Goal: Information Seeking & Learning: Learn about a topic

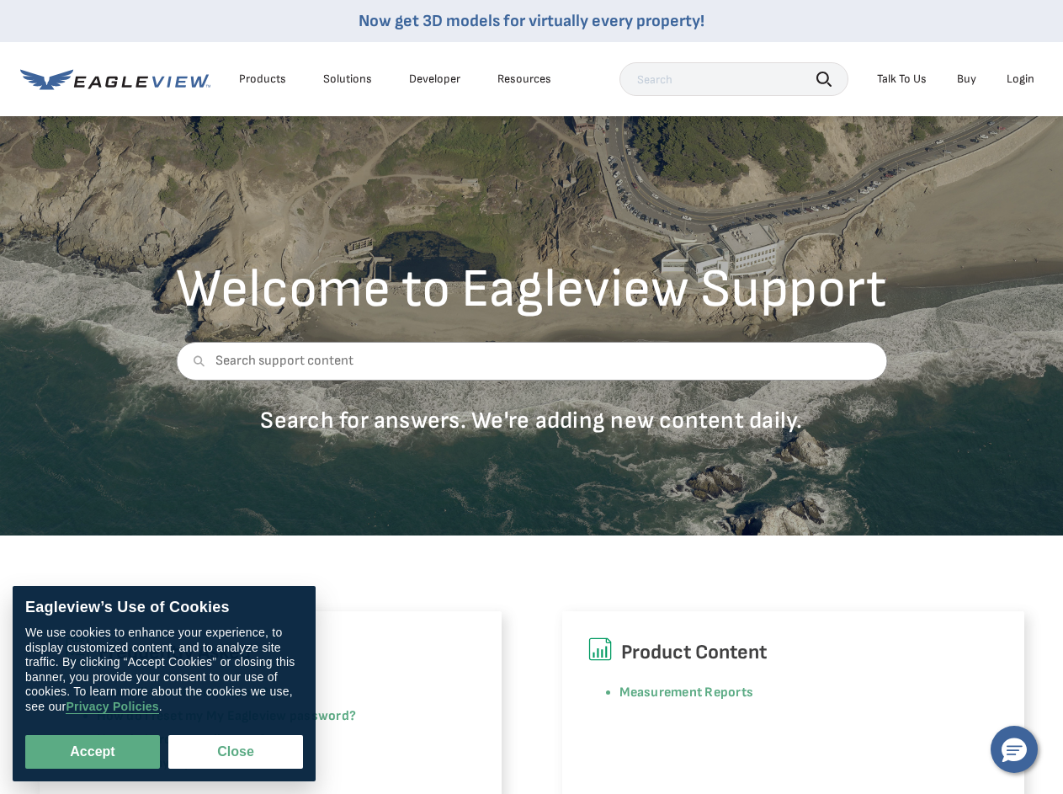
click at [531, 396] on div at bounding box center [531, 374] width 711 height 64
click at [263, 79] on div "Products" at bounding box center [262, 79] width 47 height 15
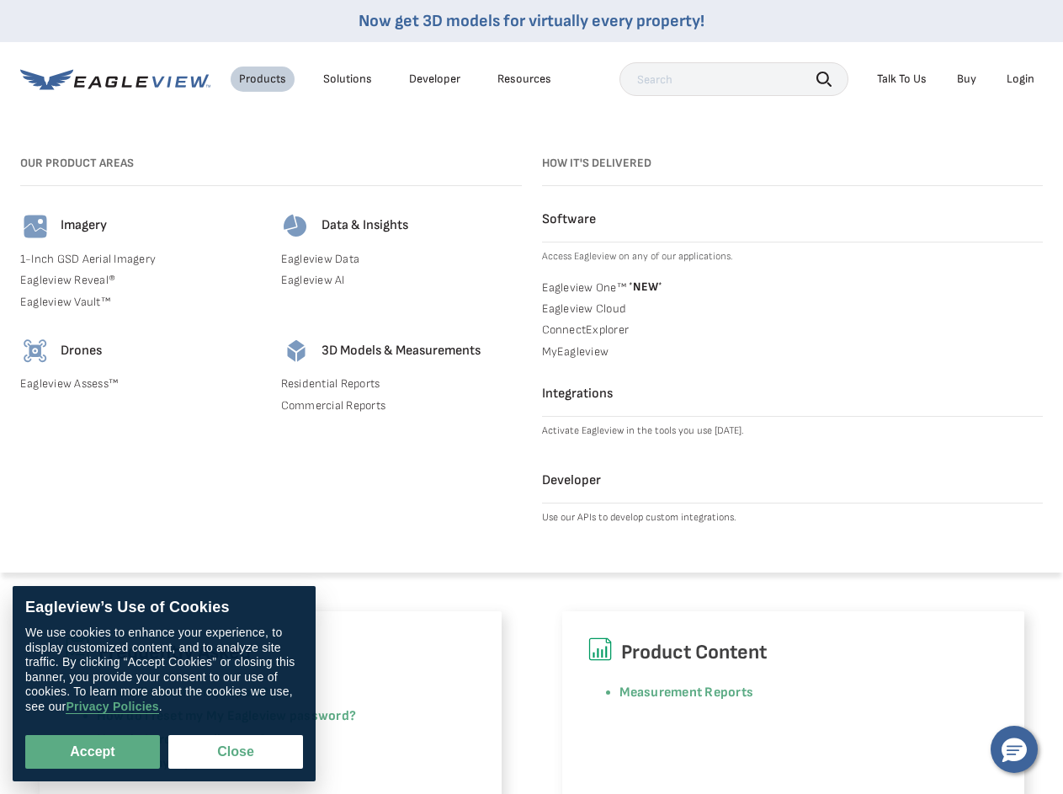
click at [348, 79] on div "Solutions" at bounding box center [347, 79] width 49 height 15
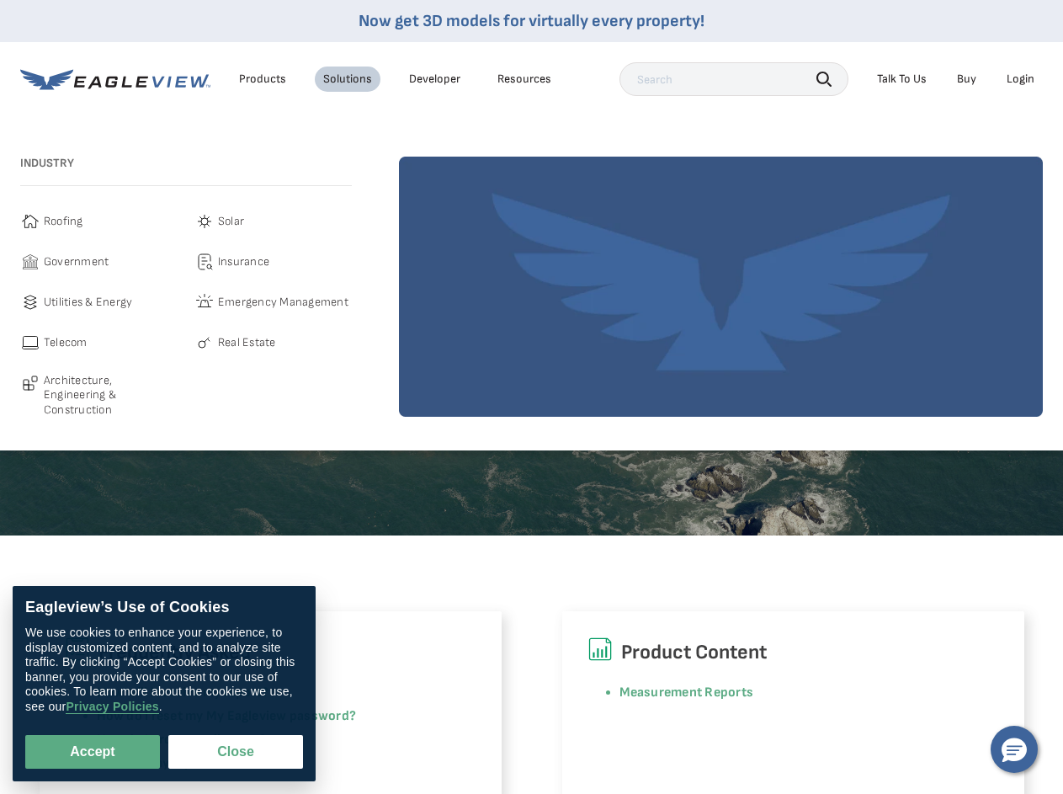
click at [524, 79] on div "Resources" at bounding box center [524, 79] width 54 height 15
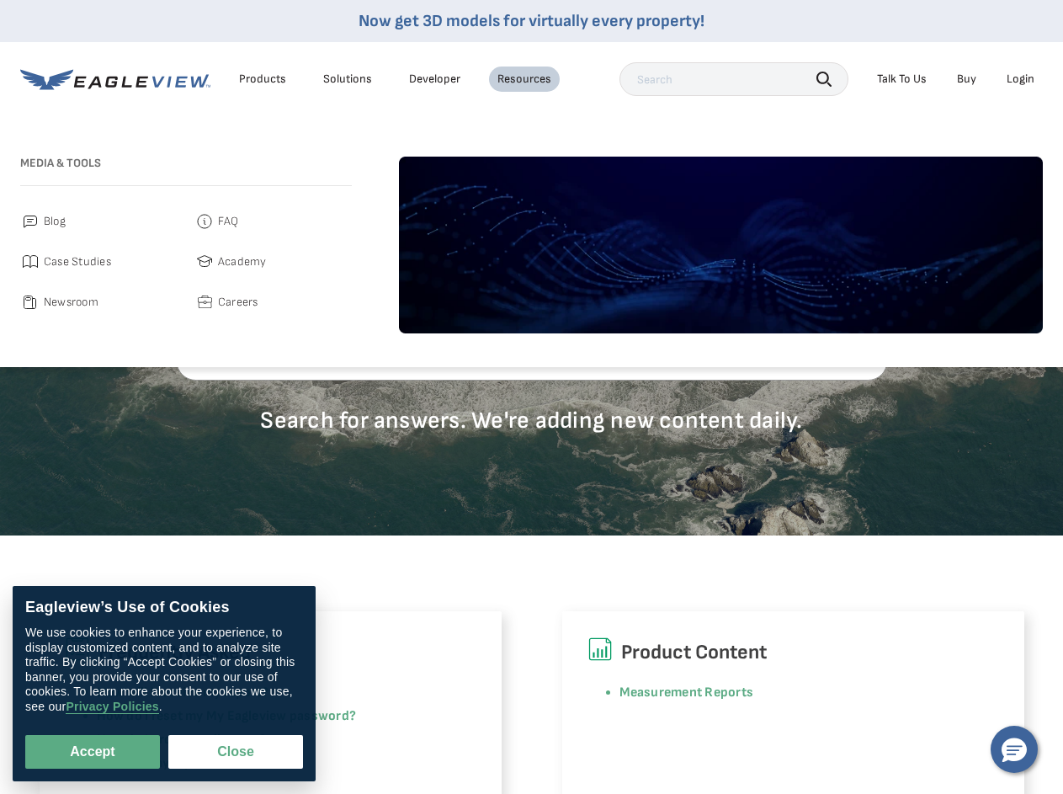
click at [824, 78] on icon "button" at bounding box center [823, 79] width 15 height 15
click at [901, 79] on div "Talk To Us" at bounding box center [902, 79] width 50 height 15
click at [1020, 79] on div "Login" at bounding box center [1021, 79] width 28 height 15
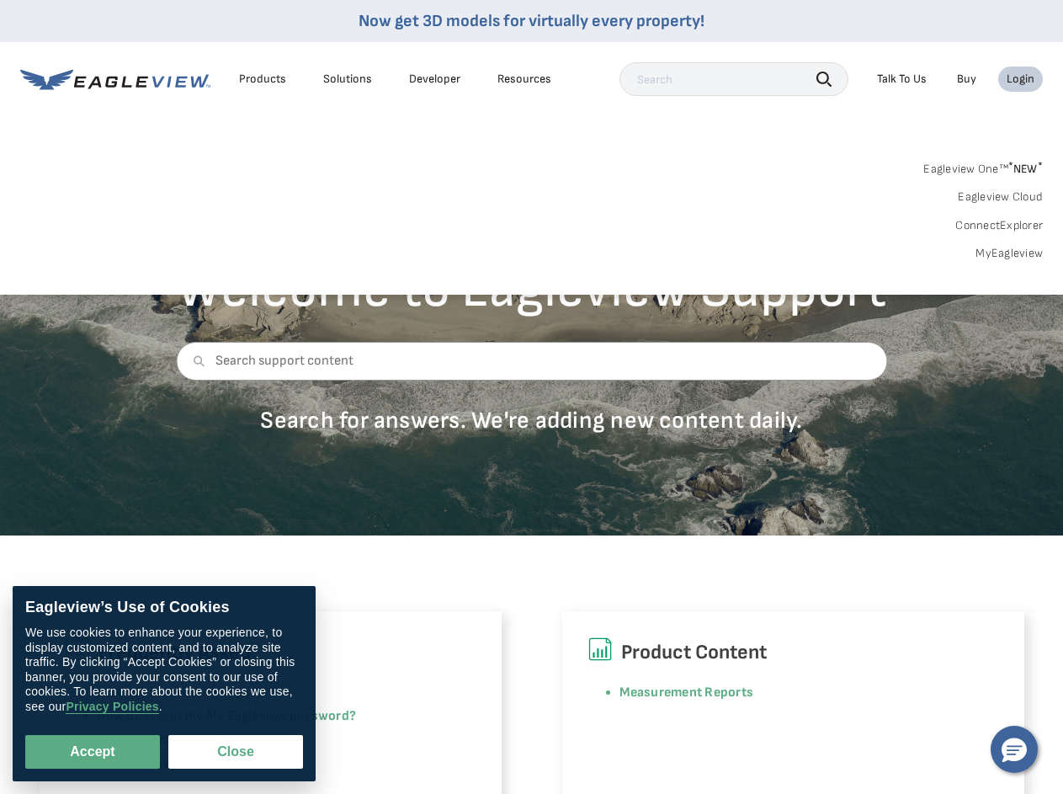
click at [195, 361] on icon at bounding box center [199, 361] width 12 height 12
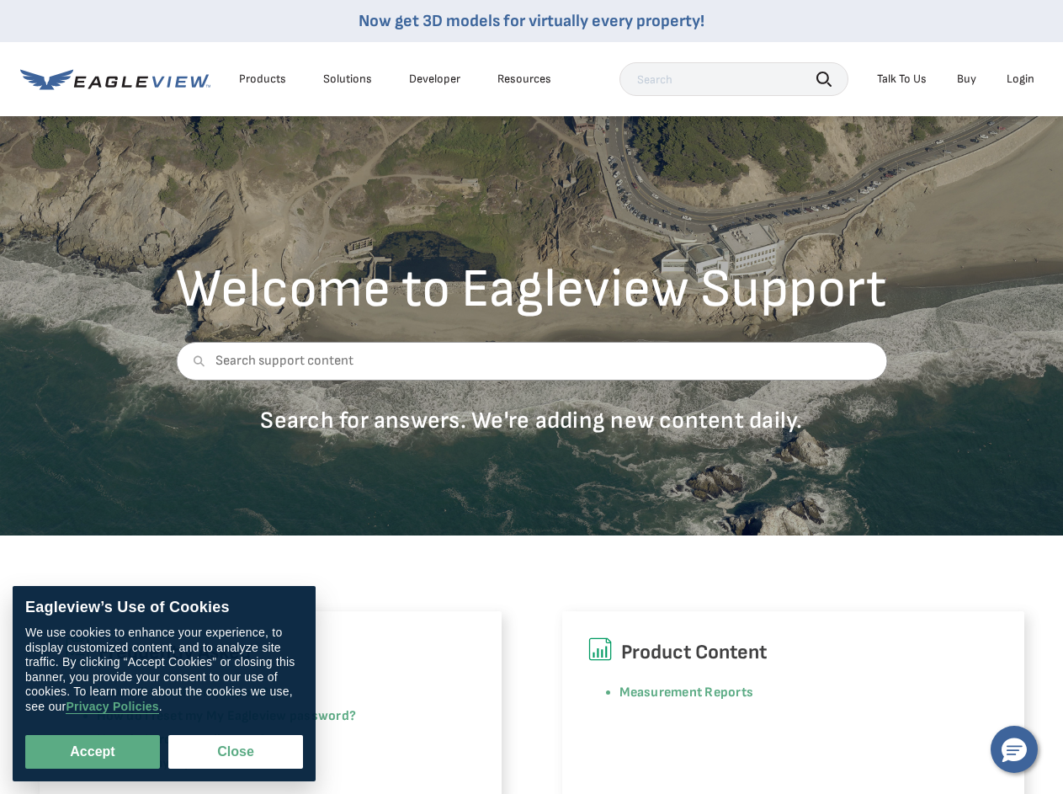
click at [93, 752] on button "Accept" at bounding box center [92, 752] width 135 height 34
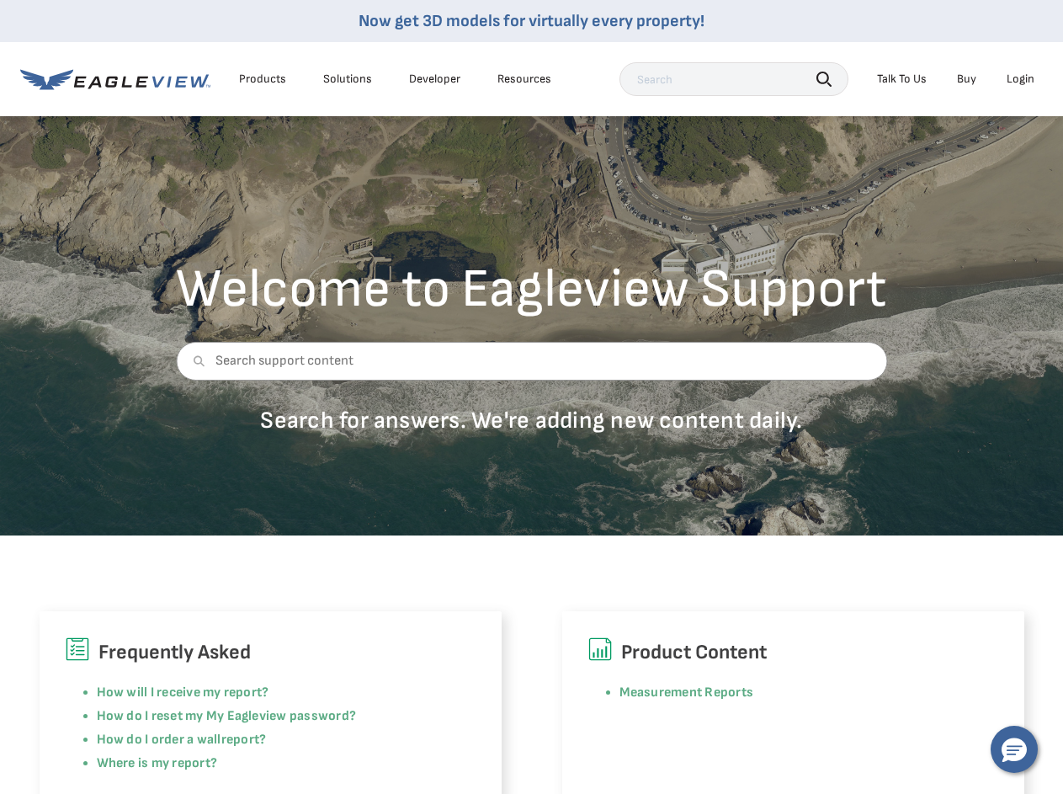
click at [236, 752] on button "Close" at bounding box center [232, 748] width 128 height 32
checkbox input "false"
